Goal: Task Accomplishment & Management: Manage account settings

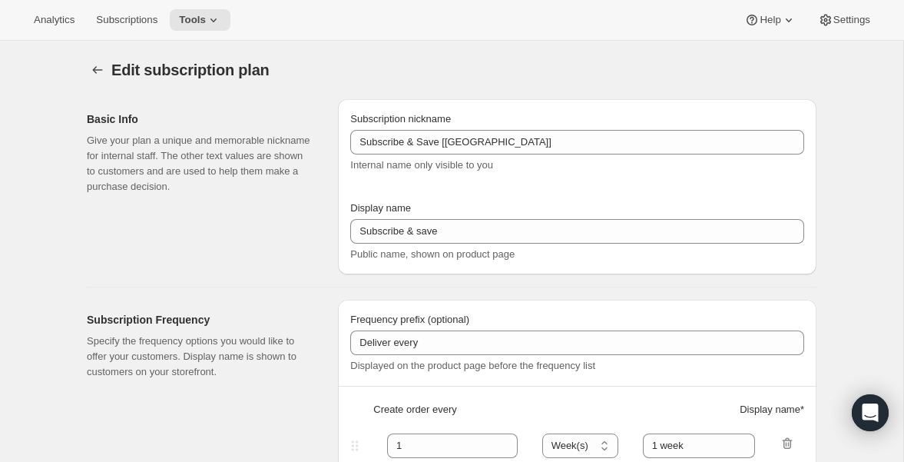
select select "WEEK"
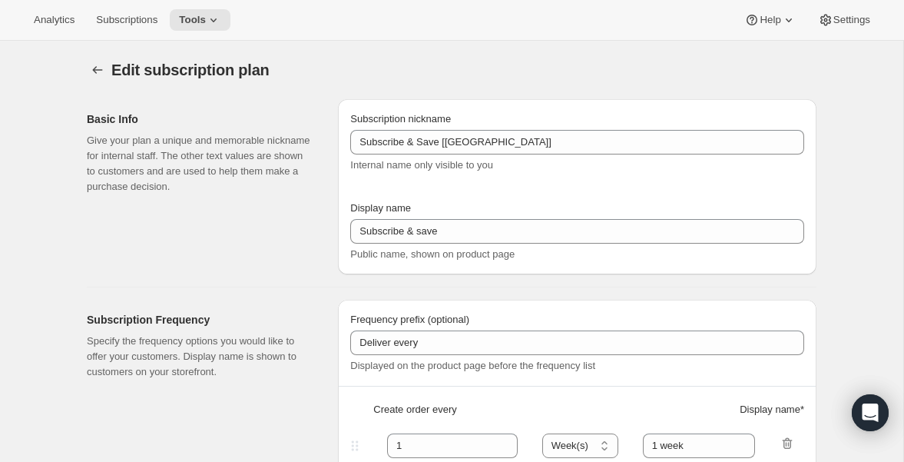
select select "WEEK"
click at [206, 18] on span "Tools" at bounding box center [192, 20] width 27 height 12
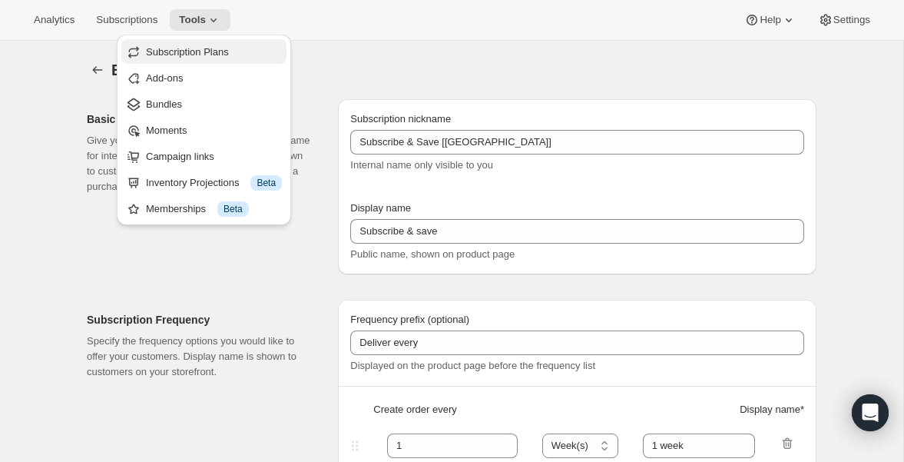
click at [190, 51] on span "Subscription Plans" at bounding box center [187, 52] width 83 height 12
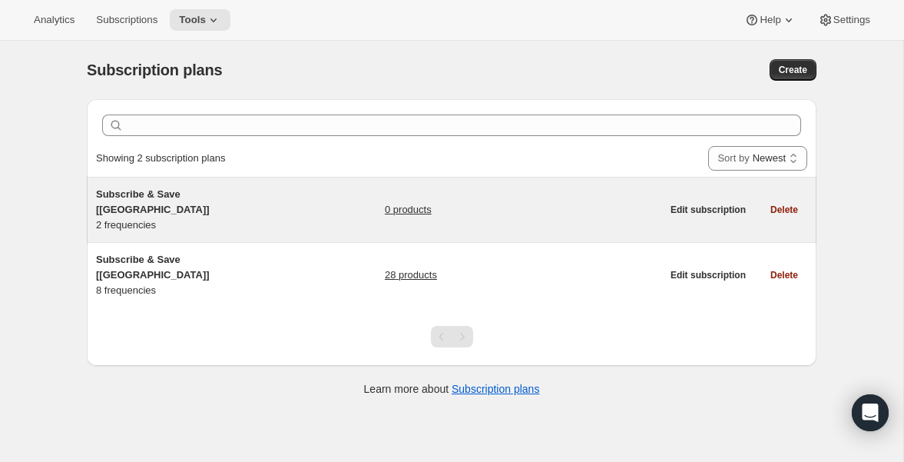
click at [393, 202] on link "0 products" at bounding box center [408, 209] width 47 height 15
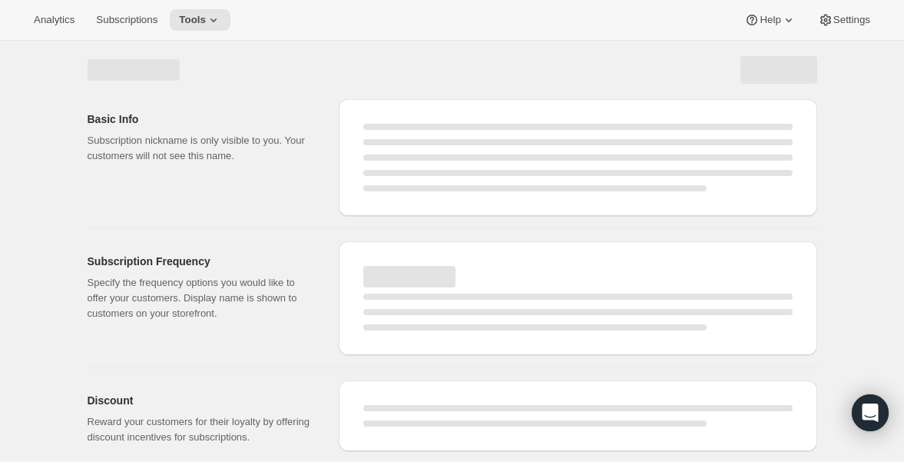
select select "WEEK"
select select "MONTH"
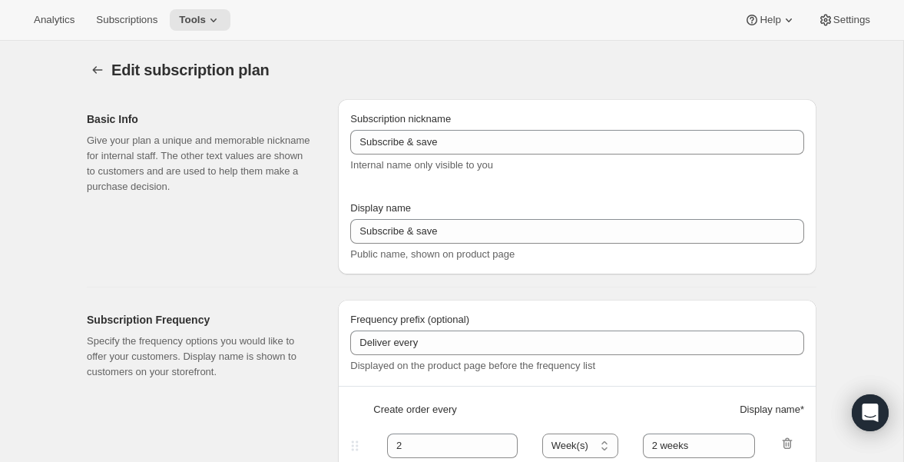
type input "Subscribe & Save [[GEOGRAPHIC_DATA]]"
type input "Subscribe & Save"
type input "1"
type input "1 week"
type input "2"
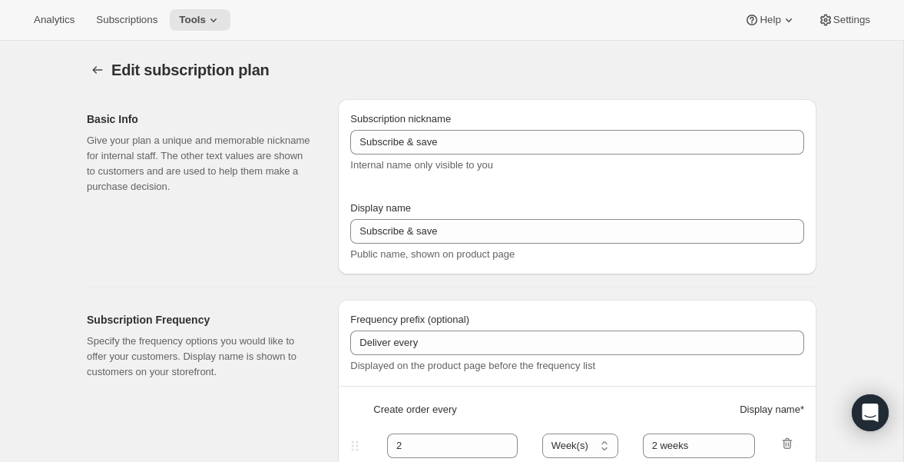
select select "WEEK"
type input "2 weeks"
type input "5"
select select "WEEK"
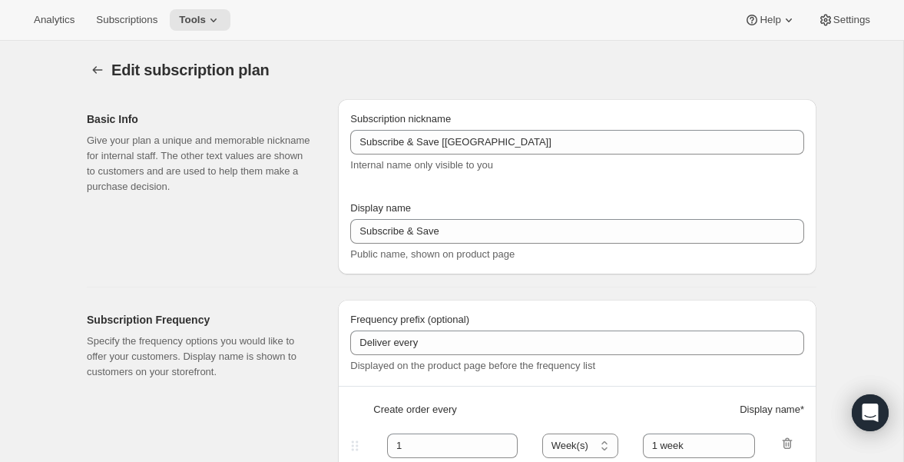
select select "WEEK"
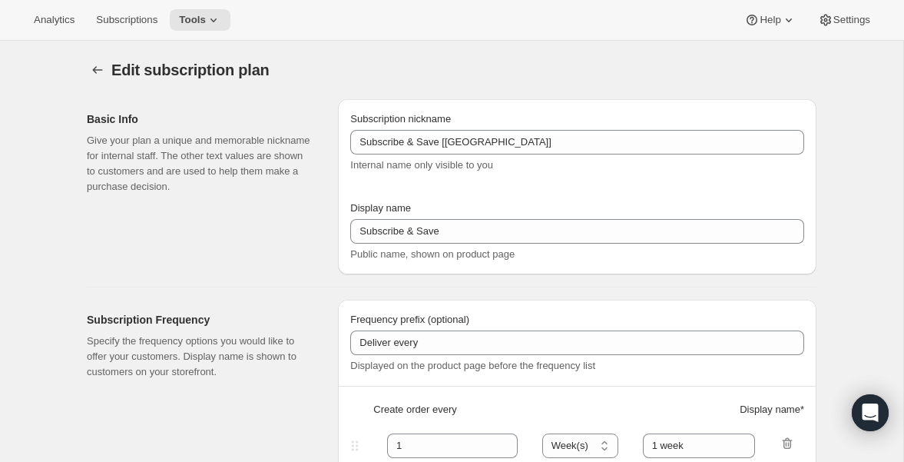
select select "WEEK"
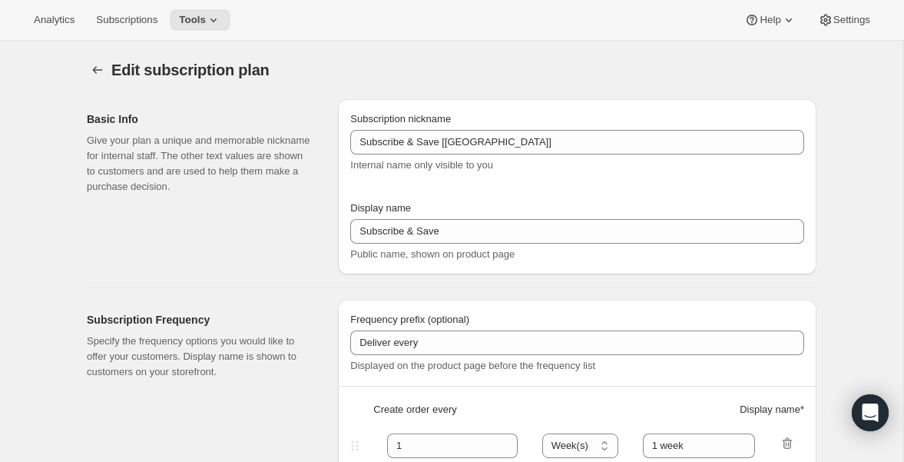
select select "WEEK"
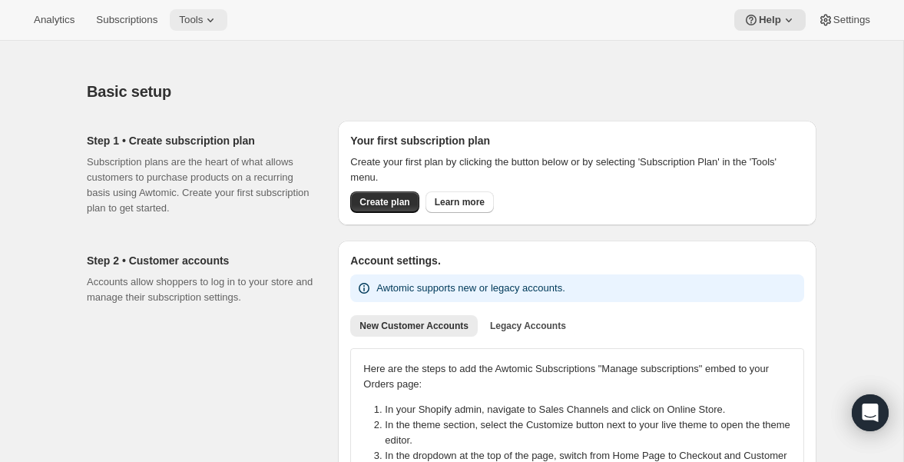
click at [203, 25] on span "Tools" at bounding box center [191, 20] width 24 height 12
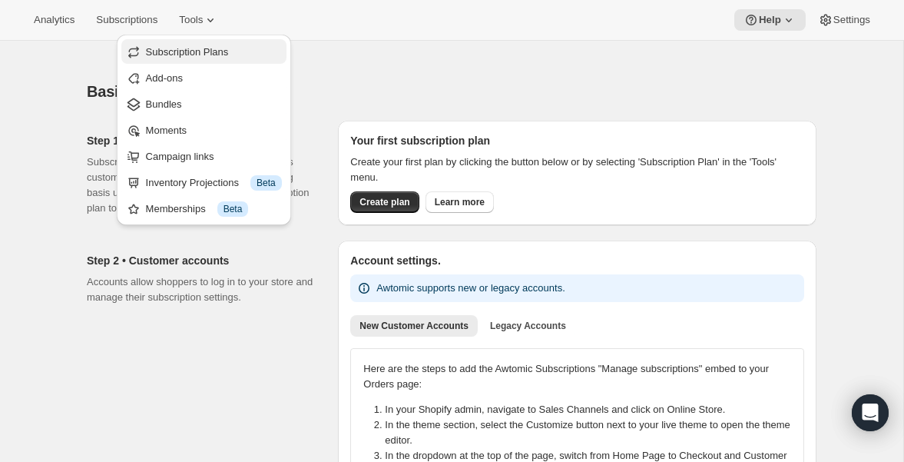
click at [207, 48] on span "Subscription Plans" at bounding box center [187, 52] width 83 height 12
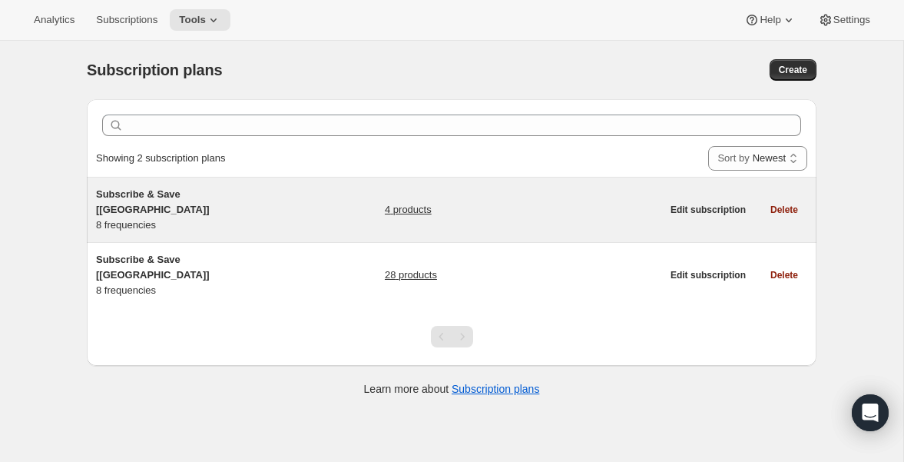
click at [412, 202] on link "4 products" at bounding box center [408, 209] width 47 height 15
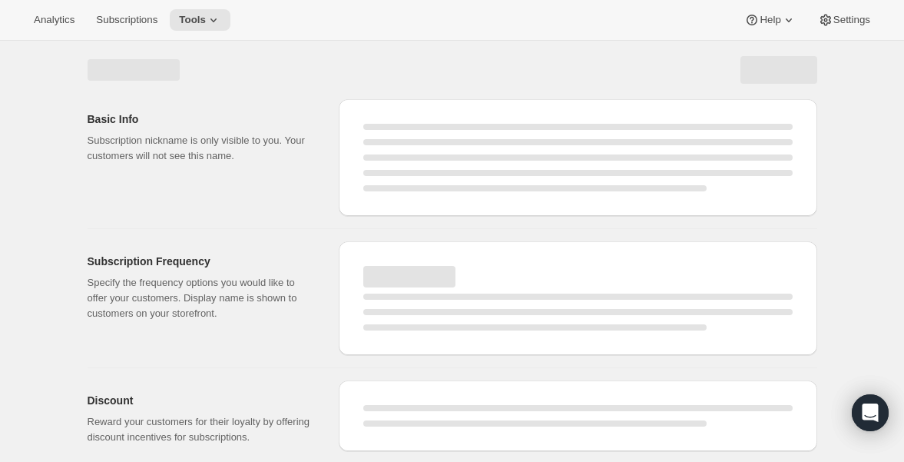
select select "WEEK"
select select "MONTH"
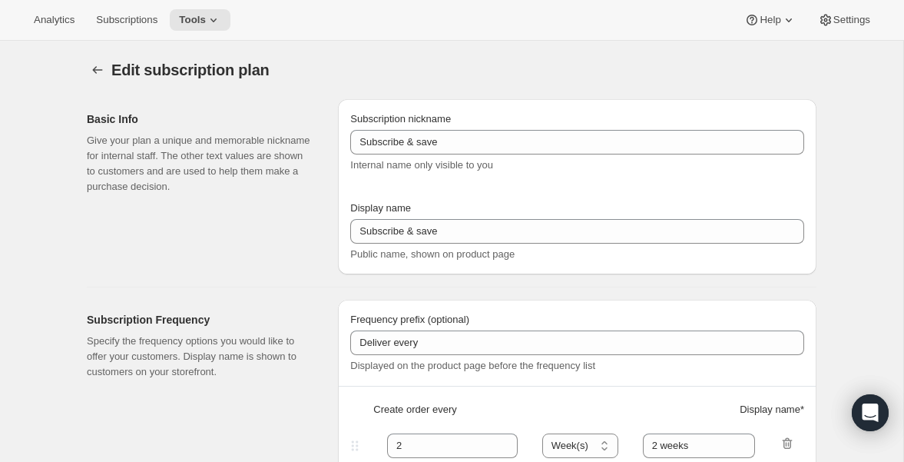
type input "Subscribe & Save [[GEOGRAPHIC_DATA]]"
type input "Subscribe & Save"
type input "1"
type input "1 week"
type input "2"
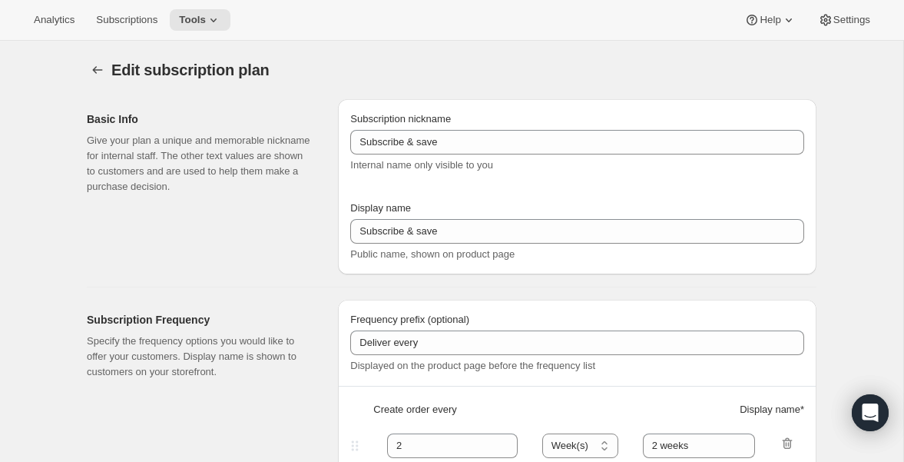
select select "WEEK"
type input "2 weeks"
type input "5"
select select "WEEK"
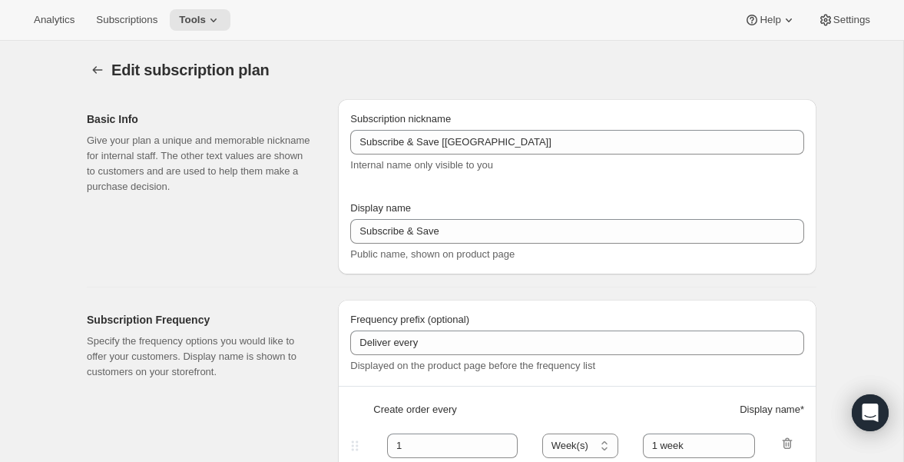
select select "WEEK"
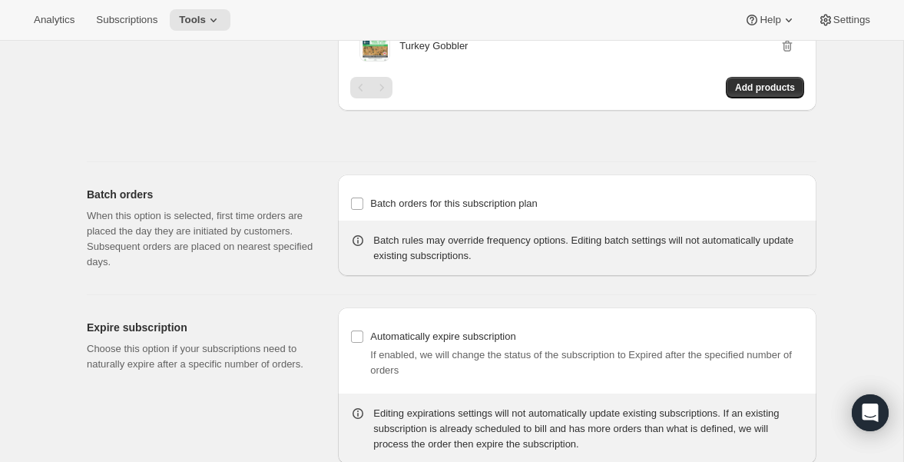
scroll to position [1616, 0]
